Goal: Check status: Check status

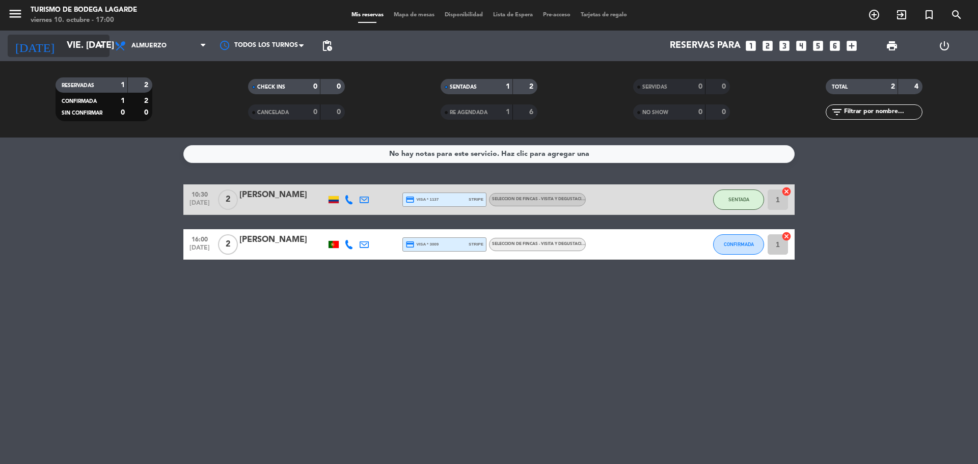
click at [82, 57] on div "today vie. 10 oct. arrow_drop_down" at bounding box center [59, 46] width 102 height 22
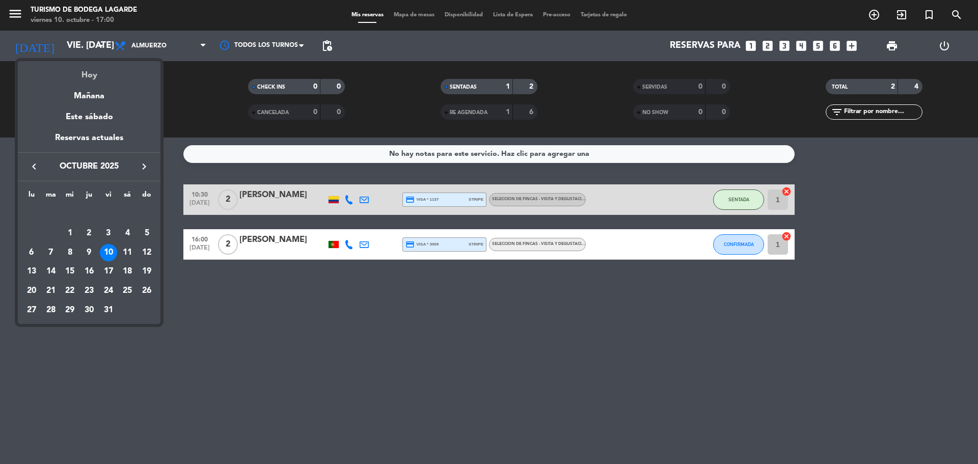
click at [98, 73] on div "Hoy" at bounding box center [89, 71] width 143 height 21
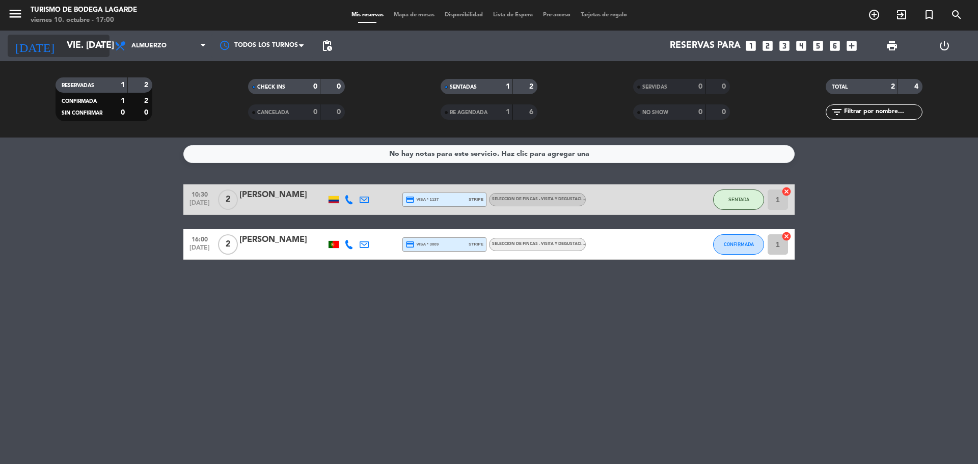
click at [96, 51] on icon "arrow_drop_down" at bounding box center [101, 46] width 12 height 12
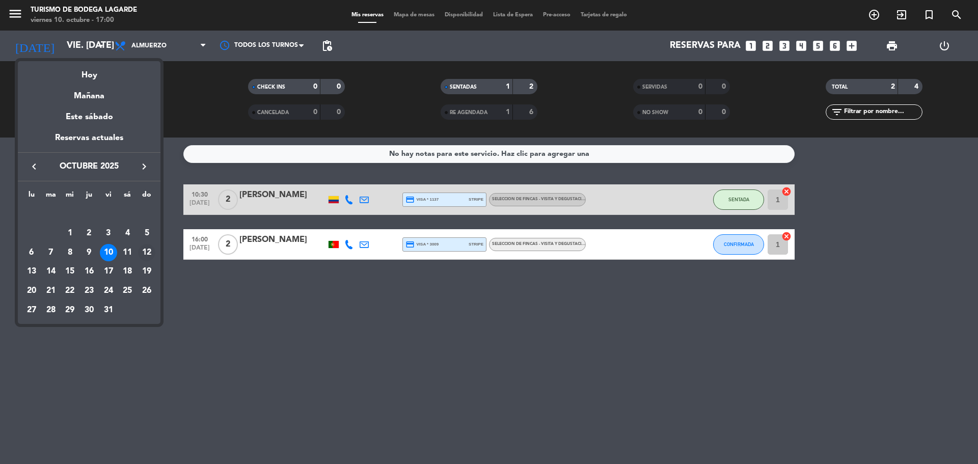
click at [149, 250] on div "12" at bounding box center [146, 252] width 17 height 17
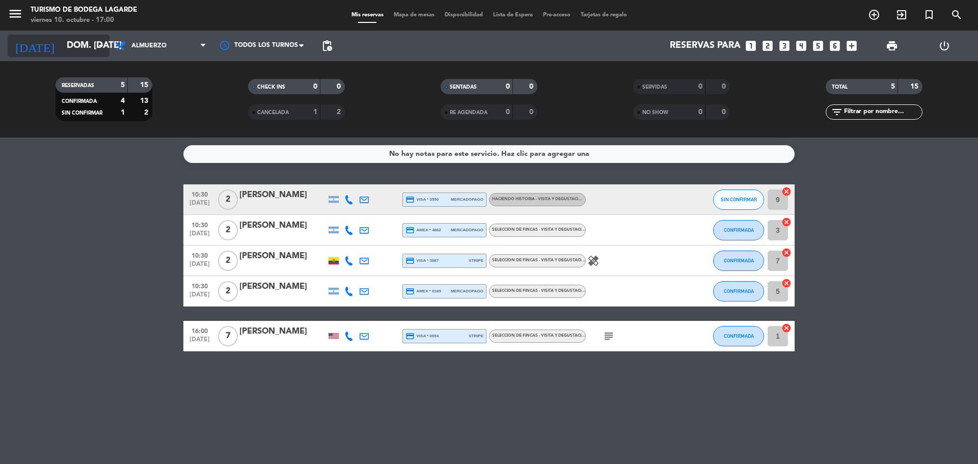
click at [92, 40] on input "dom. 12 oct." at bounding box center [121, 46] width 118 height 20
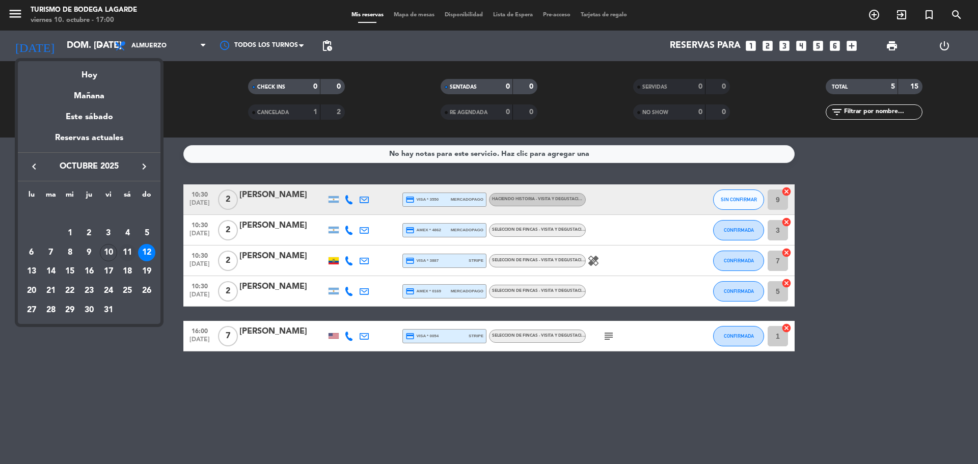
click at [130, 246] on div "11" at bounding box center [127, 252] width 17 height 17
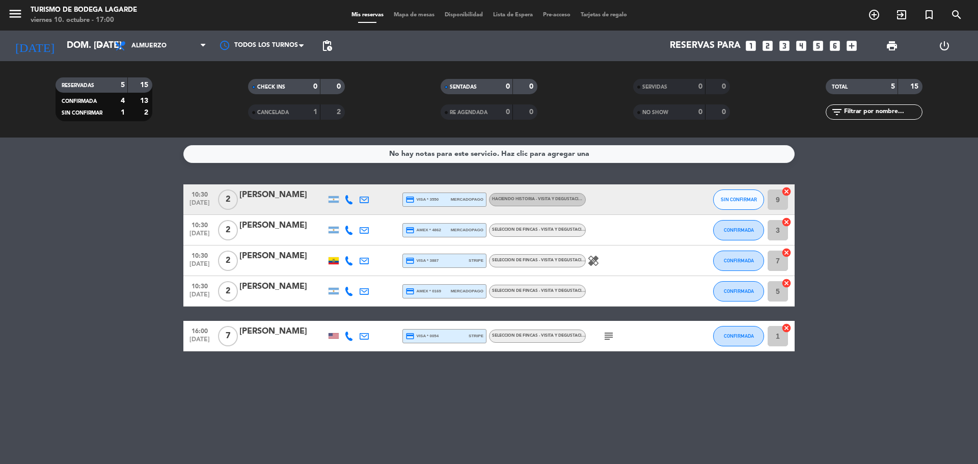
type input "sáb. [DATE]"
